Goal: Transaction & Acquisition: Purchase product/service

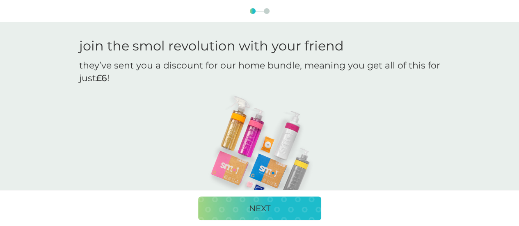
click at [256, 207] on p "NEXT" at bounding box center [259, 208] width 21 height 13
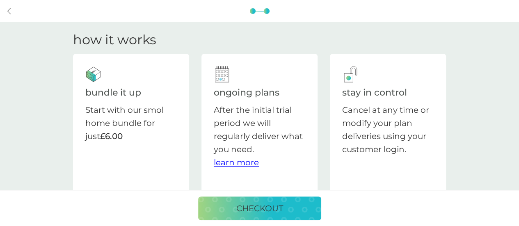
click at [11, 9] on div "back" at bounding box center [10, 11] width 6 height 7
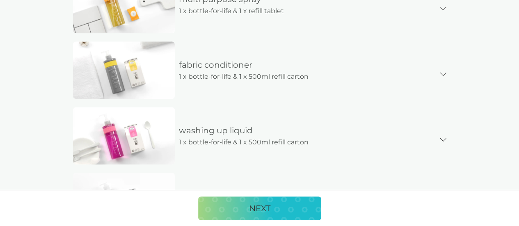
scroll to position [451, 0]
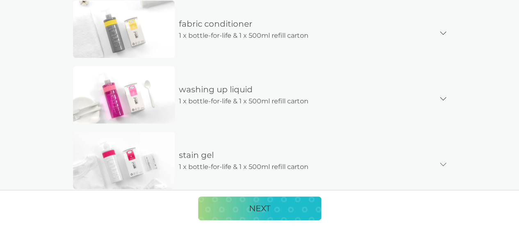
click at [257, 206] on p "NEXT" at bounding box center [259, 208] width 21 height 13
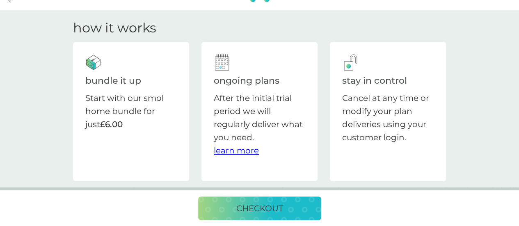
scroll to position [0, 0]
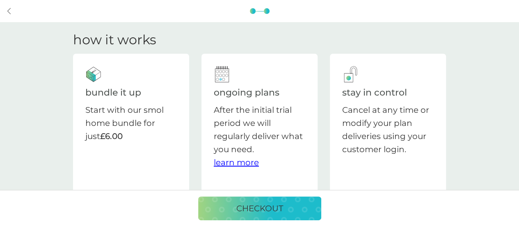
click at [239, 204] on p "checkout" at bounding box center [259, 208] width 47 height 13
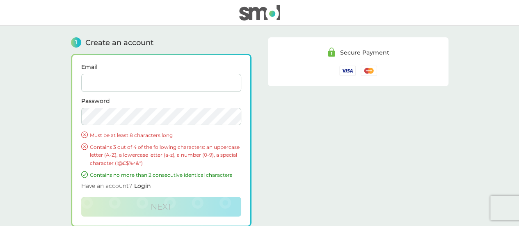
click at [129, 85] on input "Email" at bounding box center [161, 83] width 160 height 18
type input "[PERSON_NAME][EMAIL_ADDRESS][DOMAIN_NAME]"
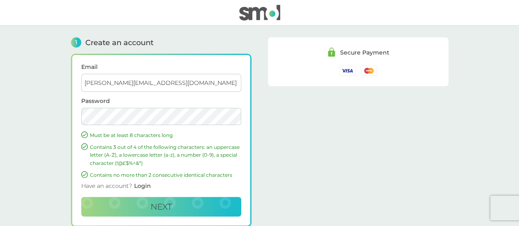
scroll to position [93, 0]
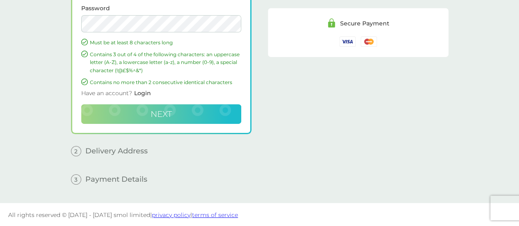
click at [147, 110] on button "Next" at bounding box center [161, 114] width 160 height 20
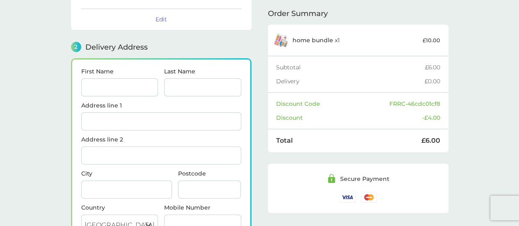
scroll to position [100, 0]
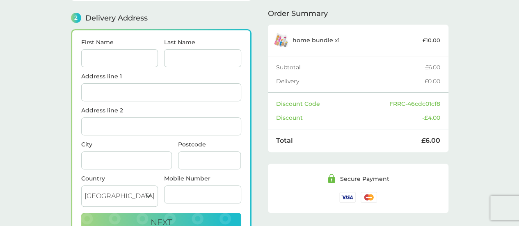
click at [110, 58] on input "First Name" at bounding box center [119, 58] width 77 height 18
type input "[PERSON_NAME]"
type input "cussons"
type input "[GEOGRAPHIC_DATA]"
type input "Little Terrington"
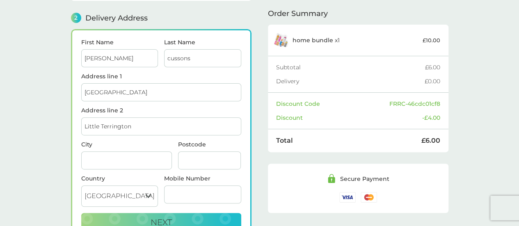
type input "[GEOGRAPHIC_DATA]"
type input "YO60 6PA"
type input "07768556616"
click at [14, 112] on main "1 Create an account [PERSON_NAME][EMAIL_ADDRESS][DOMAIN_NAME] Edit 2 Delivery A…" at bounding box center [259, 104] width 519 height 357
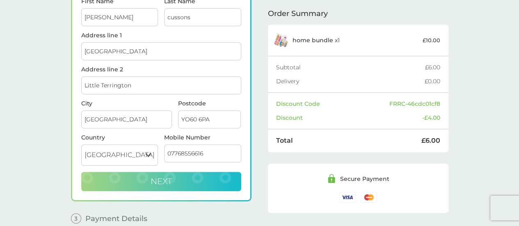
click at [166, 179] on span "Next" at bounding box center [161, 181] width 21 height 10
checkbox input "true"
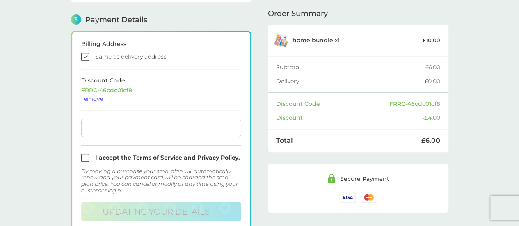
scroll to position [233, 0]
click at [98, 119] on div at bounding box center [161, 127] width 160 height 18
click at [85, 156] on input "checkbox" at bounding box center [161, 157] width 160 height 8
checkbox input "true"
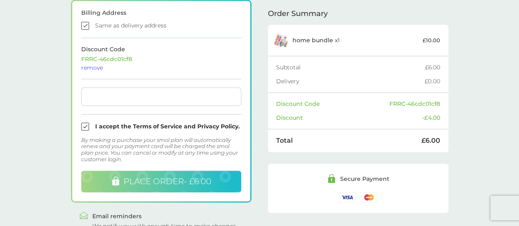
scroll to position [274, 0]
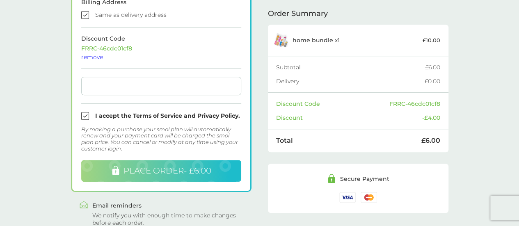
click at [171, 168] on span "PLACE ORDER - £6.00" at bounding box center [168, 171] width 88 height 10
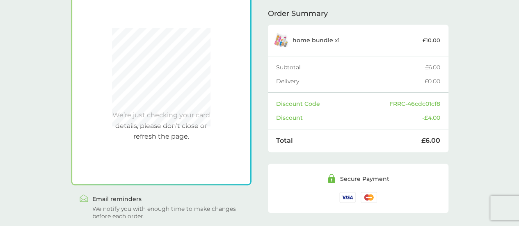
scroll to position [266, 0]
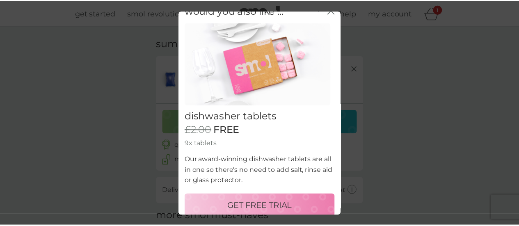
scroll to position [19, 0]
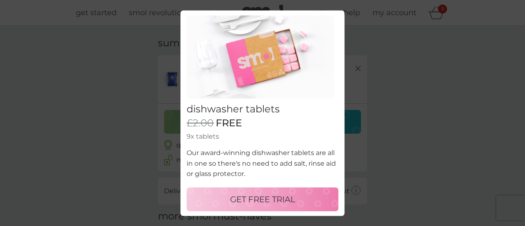
click at [231, 197] on p "GET FREE TRIAL" at bounding box center [262, 199] width 65 height 13
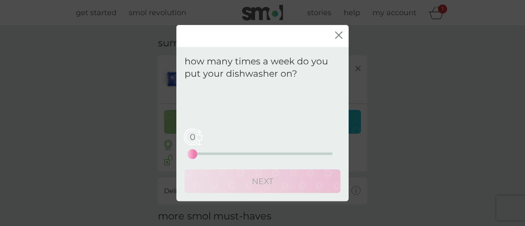
click at [215, 155] on div "0 0 12.5 25" at bounding box center [262, 142] width 140 height 33
click at [218, 155] on div "0 0 12.5 25" at bounding box center [262, 154] width 140 height 2
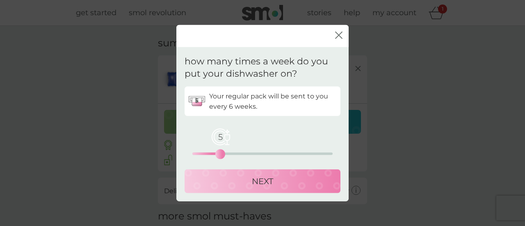
click at [227, 154] on div "5 0 12.5 25" at bounding box center [262, 154] width 140 height 2
click at [236, 154] on div "6 0 12.5 25" at bounding box center [262, 154] width 140 height 2
click at [224, 156] on div "8 0 12.5 25" at bounding box center [262, 142] width 140 height 33
drag, startPoint x: 235, startPoint y: 156, endPoint x: 228, endPoint y: 156, distance: 7.0
click at [228, 156] on div "6" at bounding box center [226, 154] width 3 height 3
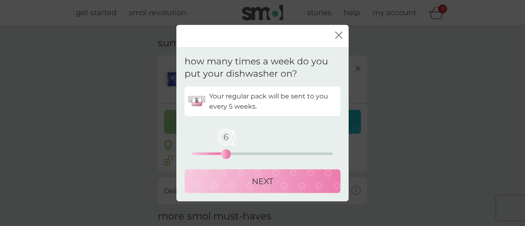
click at [254, 186] on p "NEXT" at bounding box center [262, 181] width 21 height 13
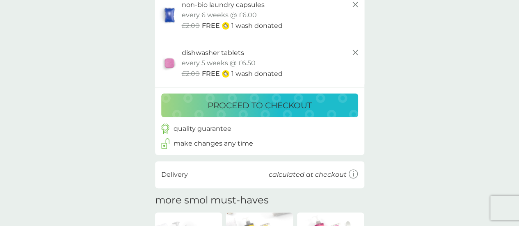
scroll to position [82, 0]
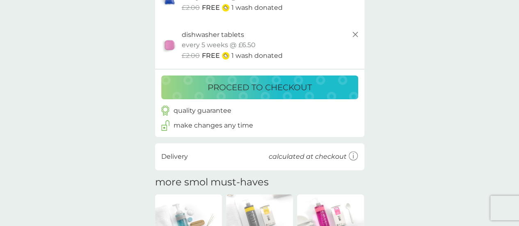
click at [262, 87] on p "proceed to checkout" at bounding box center [260, 87] width 104 height 13
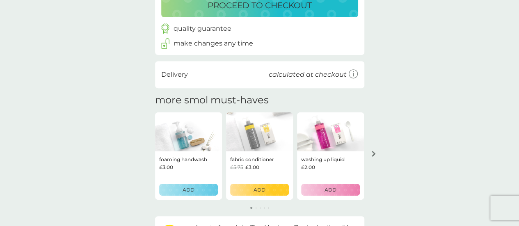
scroll to position [205, 0]
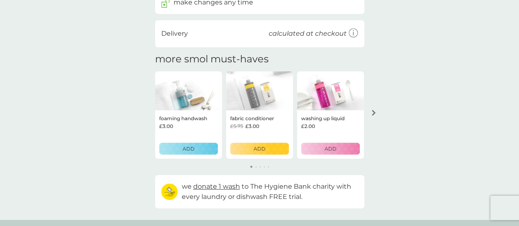
click at [337, 147] on div "ADD" at bounding box center [331, 149] width 48 height 8
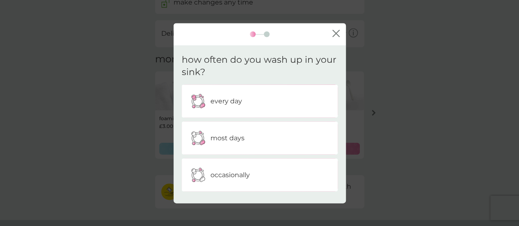
click at [220, 105] on p "every day" at bounding box center [227, 101] width 32 height 11
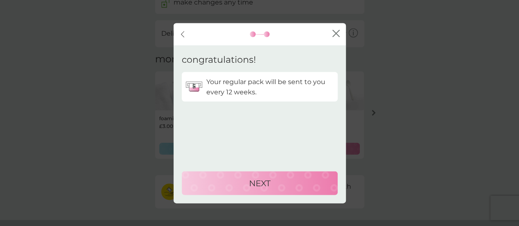
click at [247, 185] on div "NEXT" at bounding box center [260, 182] width 140 height 13
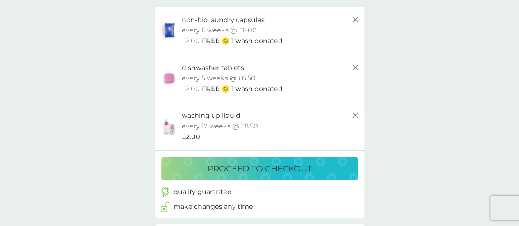
scroll to position [48, 0]
